Goal: Task Accomplishment & Management: Manage account settings

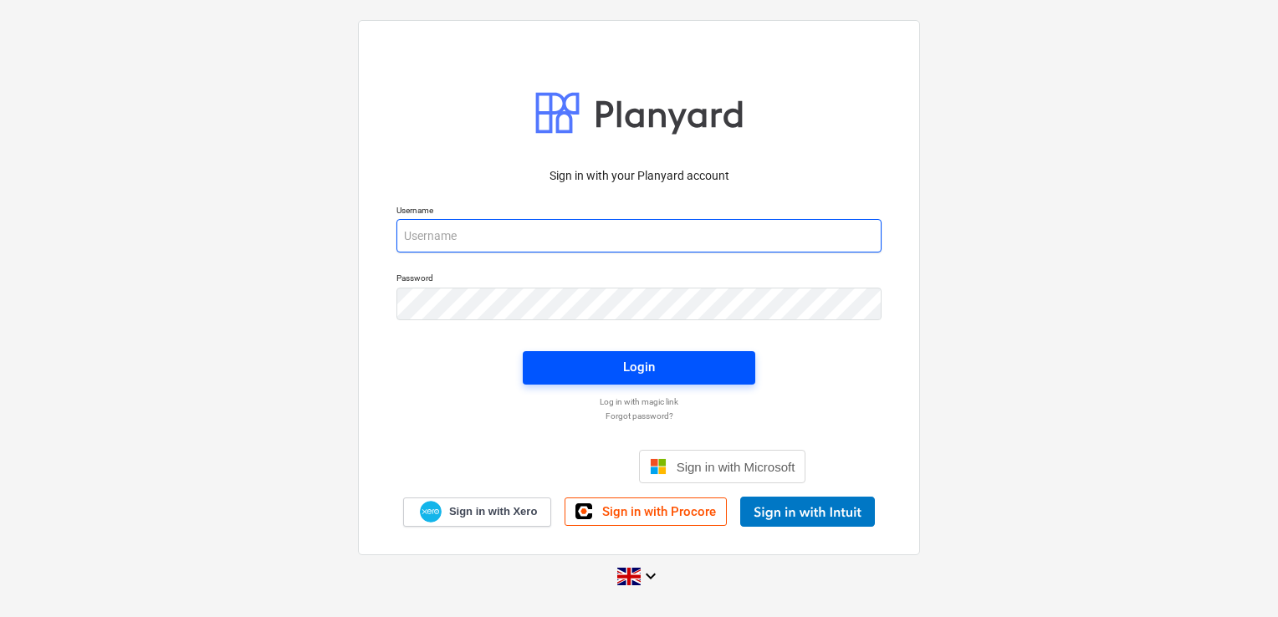
type input "[PERSON_NAME][EMAIL_ADDRESS][DOMAIN_NAME]"
click at [622, 364] on span "Login" at bounding box center [639, 367] width 192 height 22
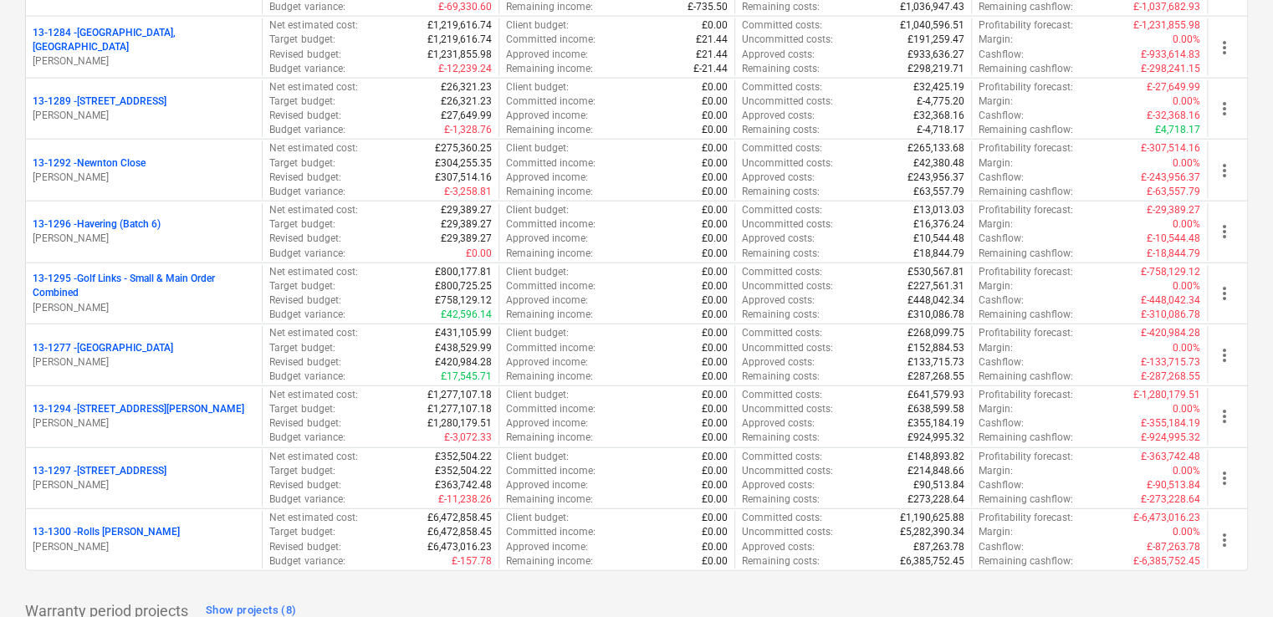
scroll to position [2075, 0]
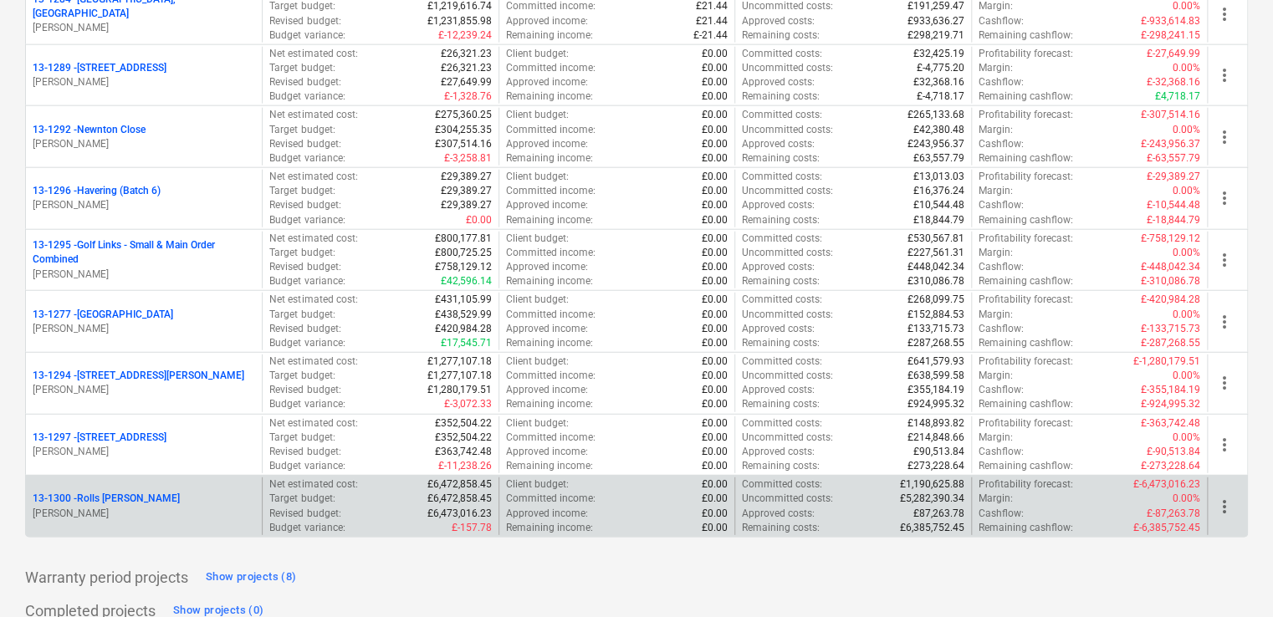
click at [101, 515] on div "13-1300 - Rolls [PERSON_NAME] [PERSON_NAME]" at bounding box center [144, 507] width 236 height 58
click at [80, 494] on p "13-1300 - Rolls [PERSON_NAME]" at bounding box center [106, 499] width 147 height 14
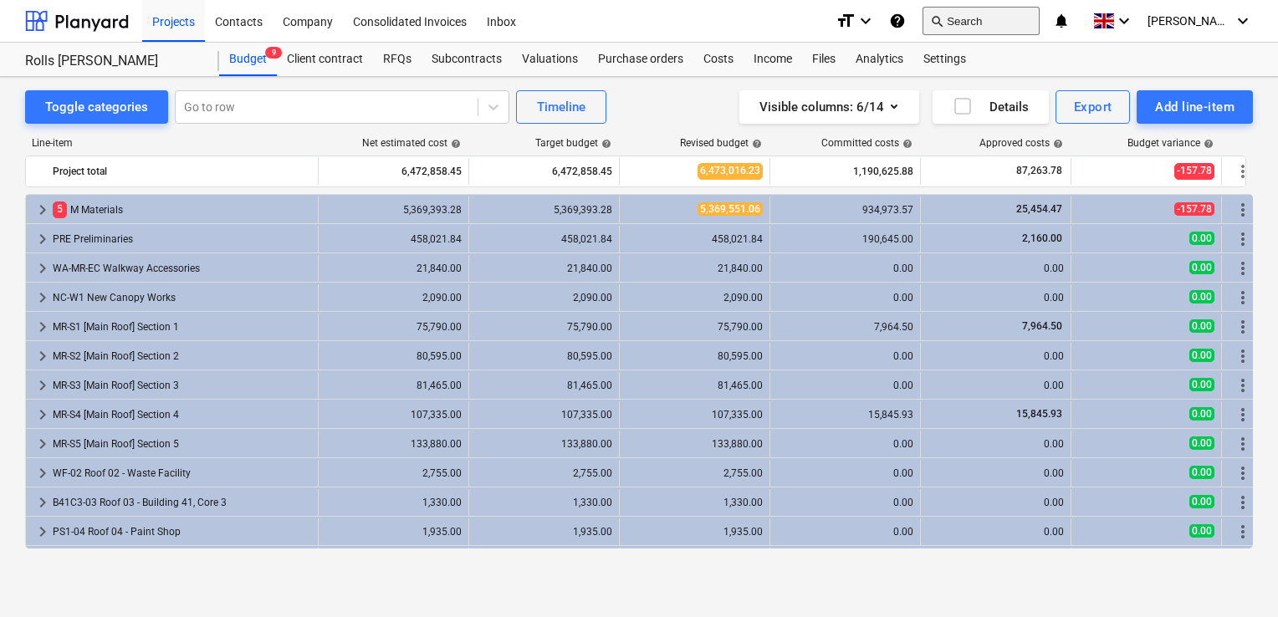
click at [1007, 23] on button "search Search" at bounding box center [981, 21] width 117 height 28
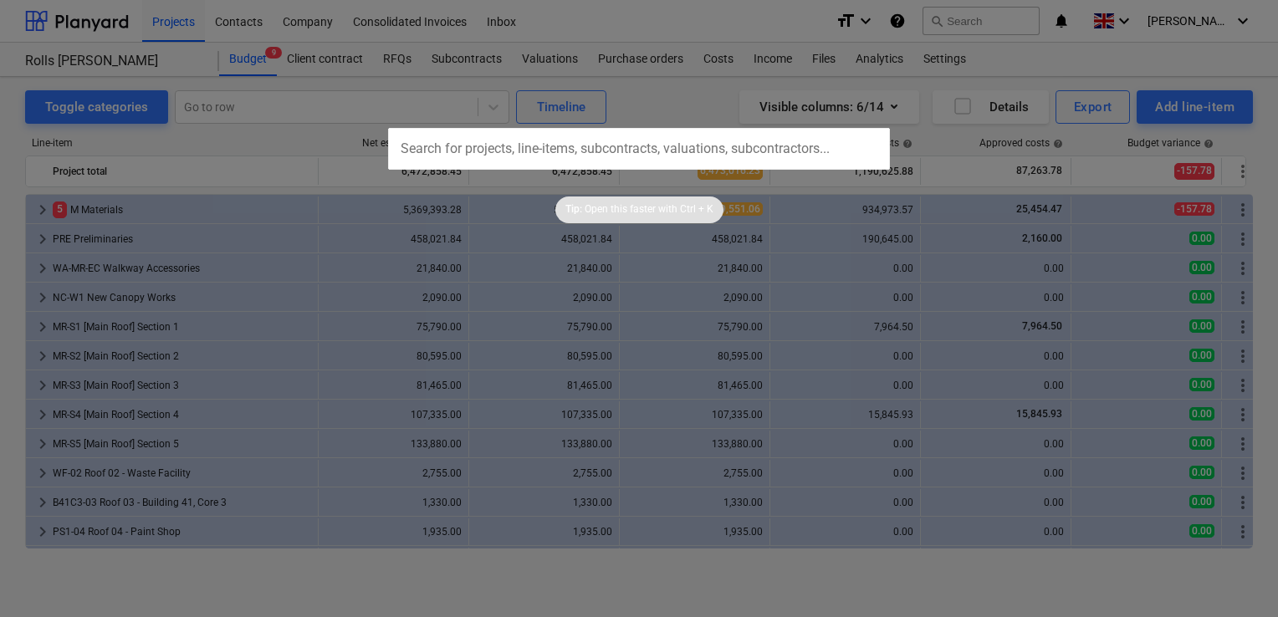
click at [1011, 20] on div at bounding box center [639, 308] width 1278 height 617
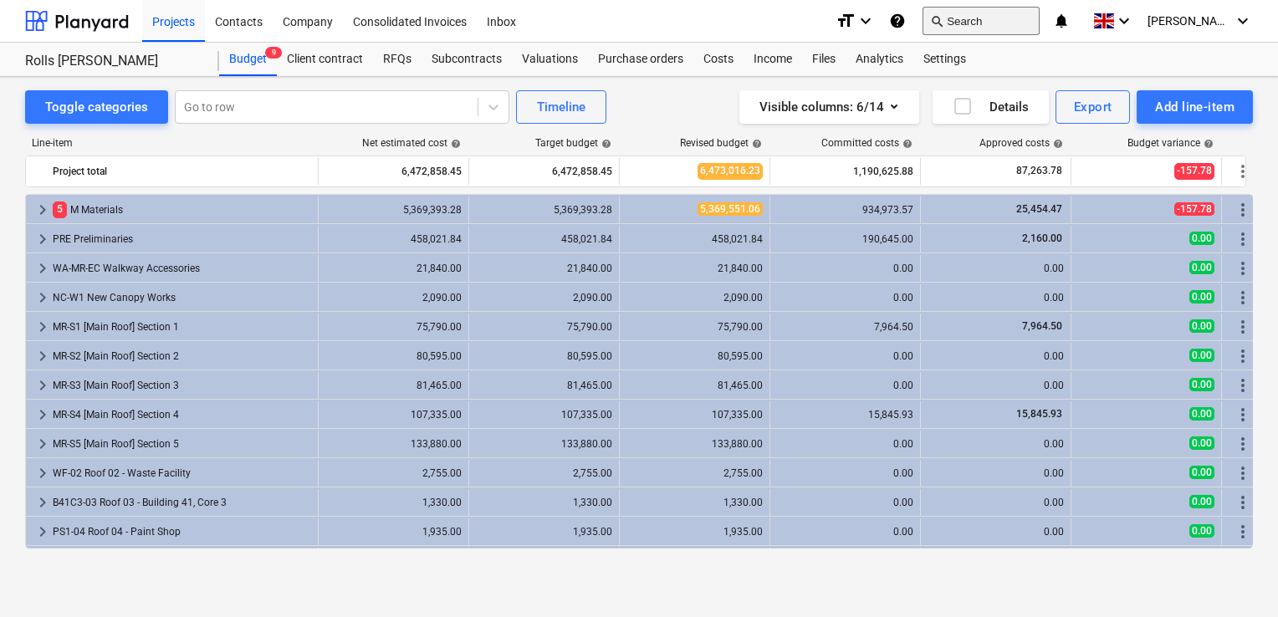
click at [1001, 22] on button "search Search" at bounding box center [981, 21] width 117 height 28
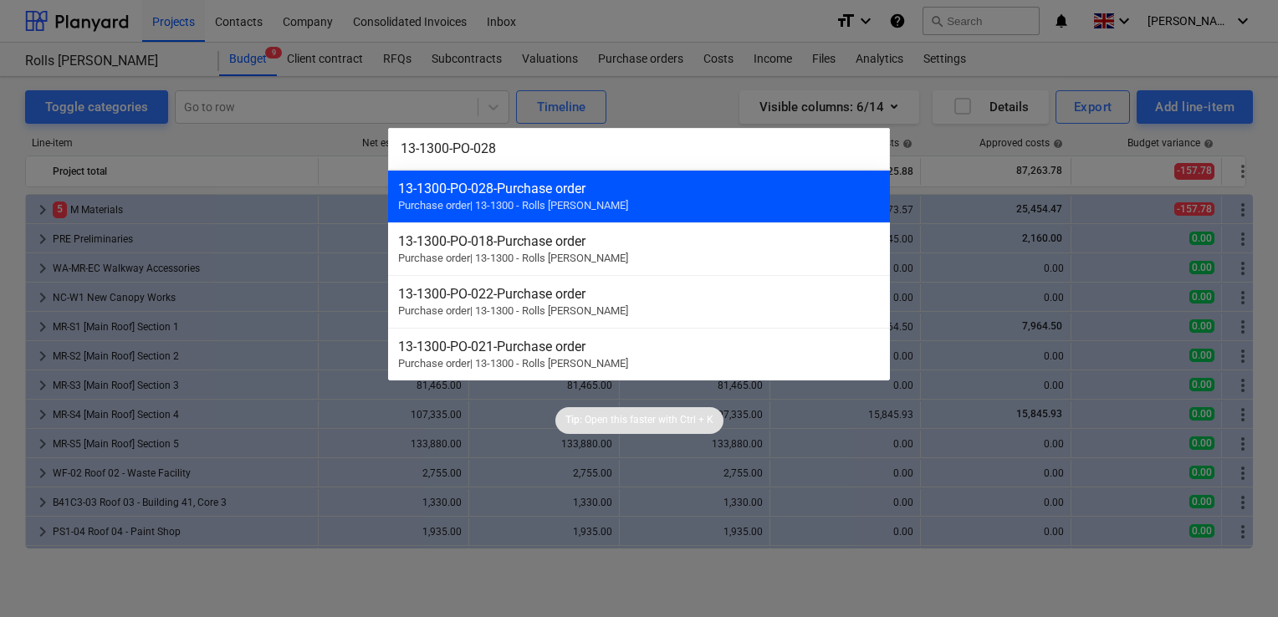
type input "13-1300-PO-028"
click at [546, 187] on div "13-1300-PO-028 - Purchase order" at bounding box center [639, 189] width 482 height 16
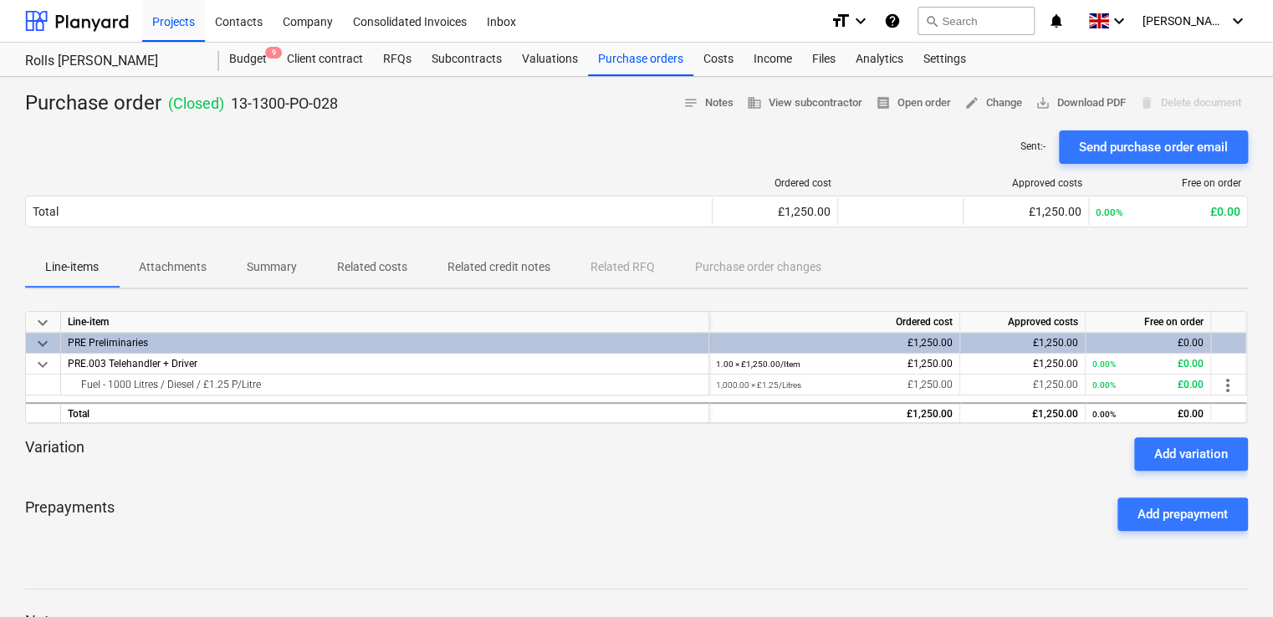
click at [384, 264] on p "Related costs" at bounding box center [372, 268] width 70 height 18
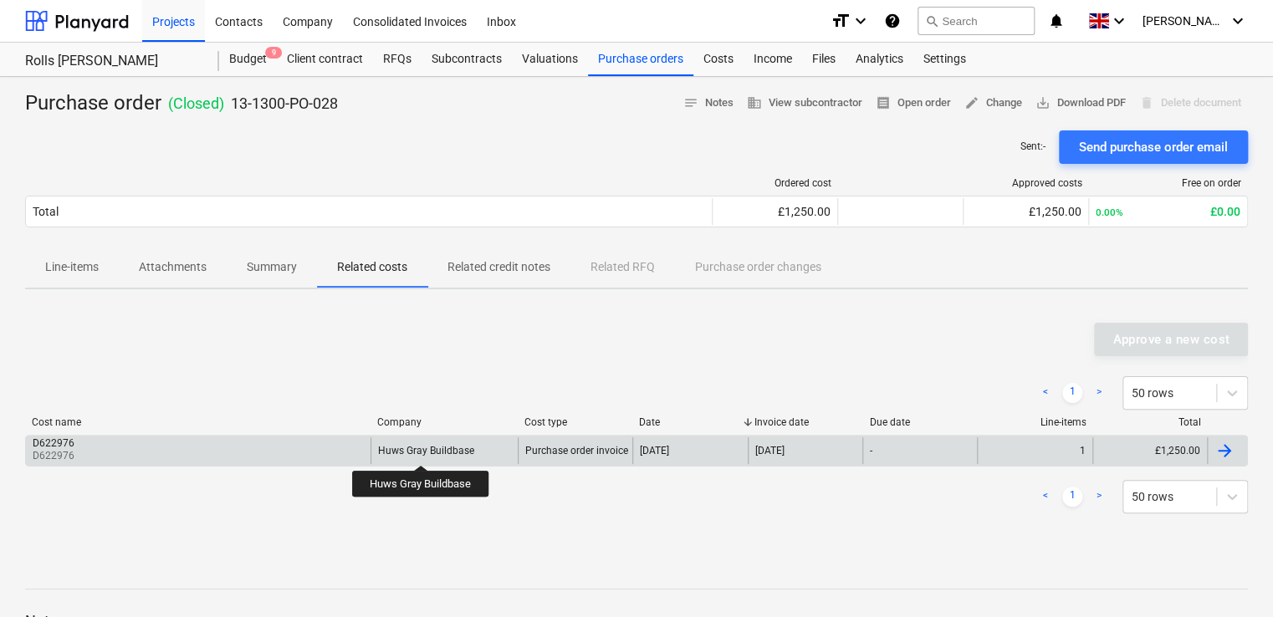
click at [421, 450] on div "Huws Gray Buildbase" at bounding box center [426, 451] width 96 height 12
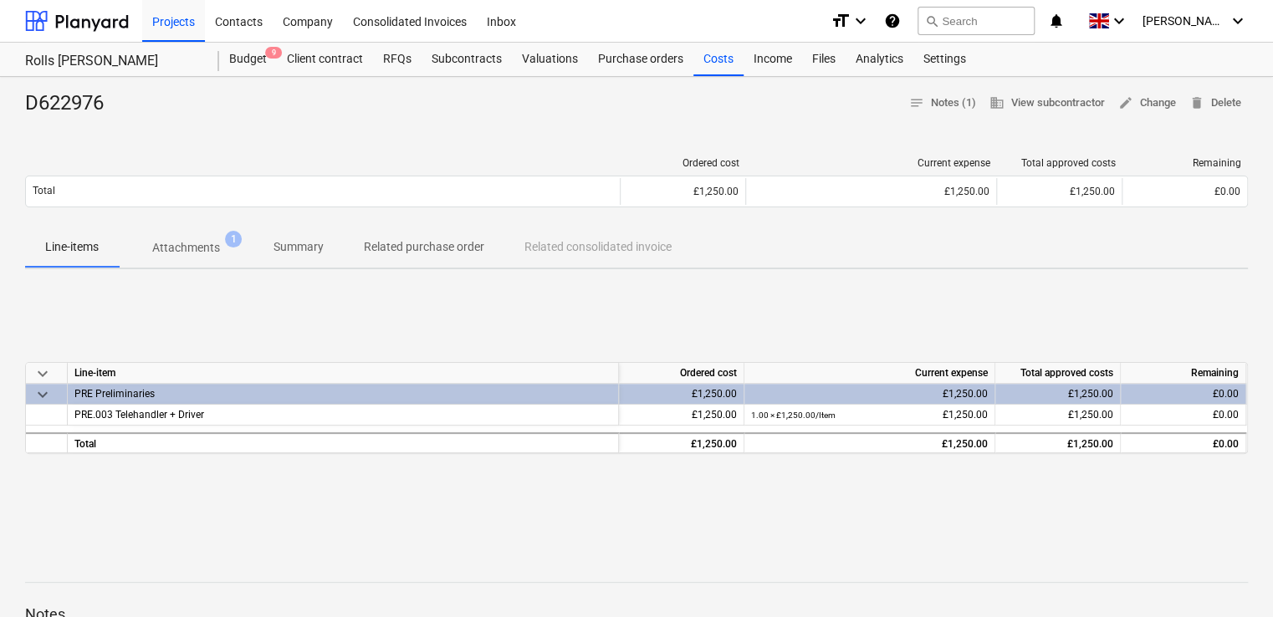
click at [202, 248] on p "Attachments" at bounding box center [186, 248] width 68 height 18
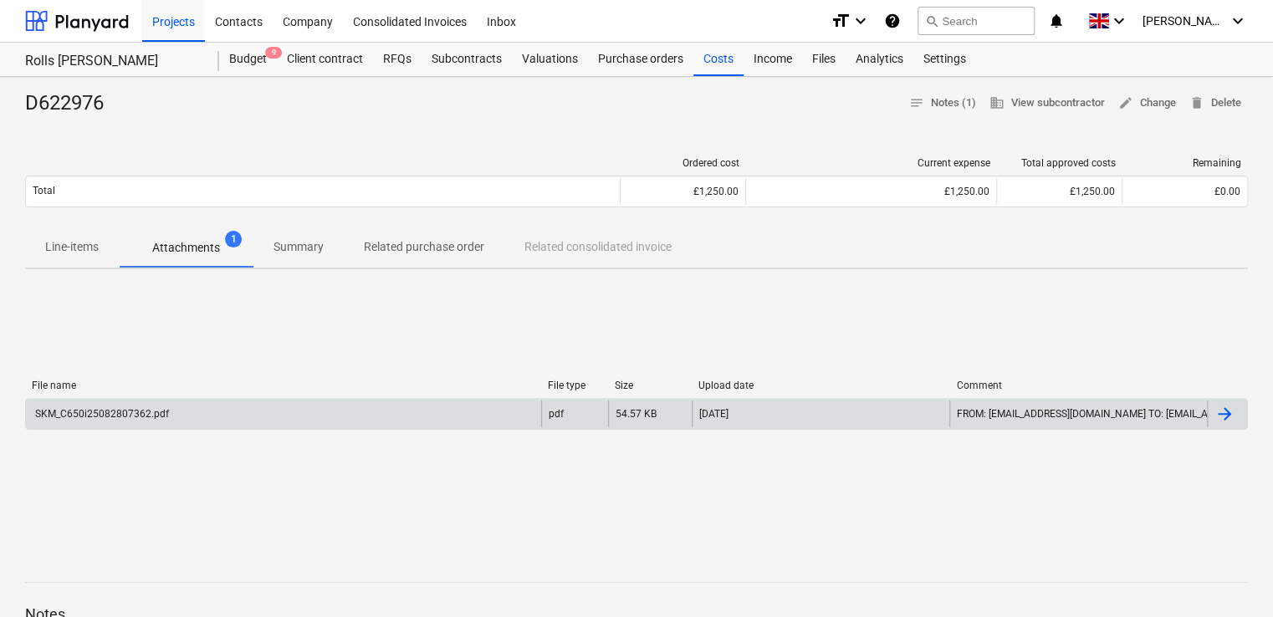
click at [142, 413] on div "SKM_C650i25082807362.pdf" at bounding box center [101, 414] width 136 height 12
click at [122, 413] on div "SKM_C650i25082807362.pdf" at bounding box center [101, 414] width 136 height 12
